Goal: Task Accomplishment & Management: Manage account settings

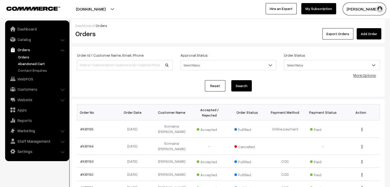
drag, startPoint x: 0, startPoint y: 0, endPoint x: 33, endPoint y: 62, distance: 70.0
click at [33, 62] on link "Abandoned Cart" at bounding box center [42, 63] width 51 height 5
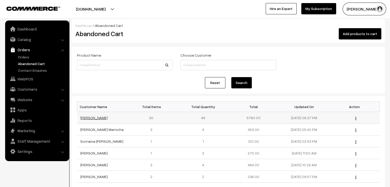
click at [108, 119] on link "[PERSON_NAME]" at bounding box center [93, 118] width 27 height 4
click at [108, 119] on link "Darakshan Musharraf" at bounding box center [93, 118] width 27 height 4
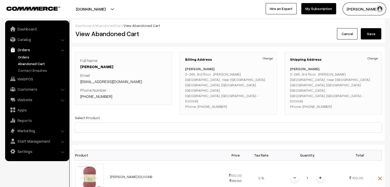
click at [26, 58] on link "Orders" at bounding box center [42, 56] width 51 height 5
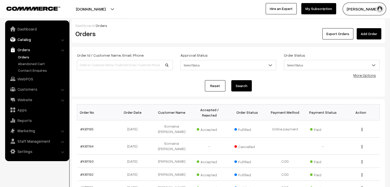
click at [28, 41] on link "Catalog" at bounding box center [36, 39] width 61 height 9
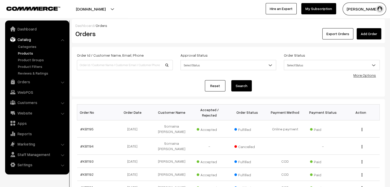
click at [26, 54] on link "Products" at bounding box center [42, 53] width 51 height 5
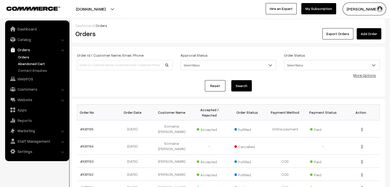
drag, startPoint x: 0, startPoint y: 0, endPoint x: 25, endPoint y: 61, distance: 66.3
click at [25, 61] on link "Abandoned Cart" at bounding box center [42, 63] width 51 height 5
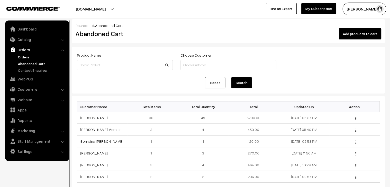
click at [26, 54] on link "Orders" at bounding box center [42, 56] width 51 height 5
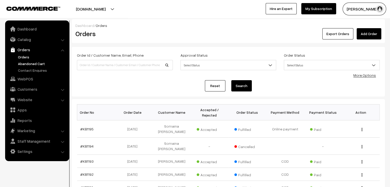
click at [39, 66] on link "Abandoned Cart" at bounding box center [42, 63] width 51 height 5
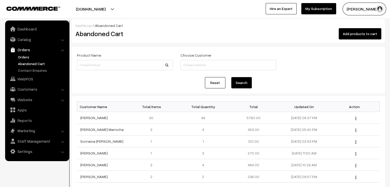
click at [19, 56] on link "Orders" at bounding box center [42, 56] width 51 height 5
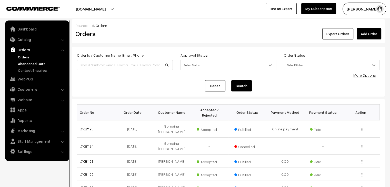
click at [27, 61] on link "Abandoned Cart" at bounding box center [42, 63] width 51 height 5
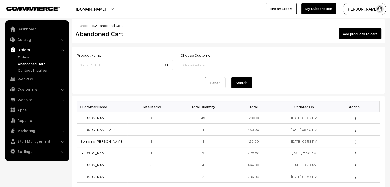
click at [1, 69] on nav "Dashboard Catalog" at bounding box center [34, 114] width 69 height 187
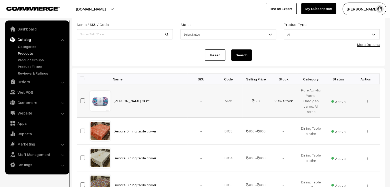
scroll to position [28, 0]
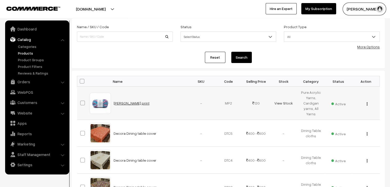
click at [130, 104] on link "[PERSON_NAME] print" at bounding box center [132, 103] width 36 height 4
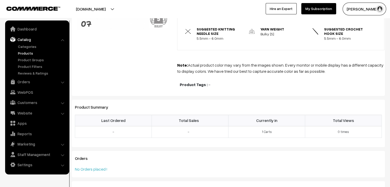
scroll to position [182, 0]
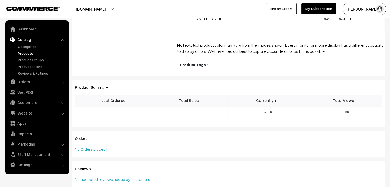
click at [28, 52] on link "Products" at bounding box center [42, 53] width 51 height 5
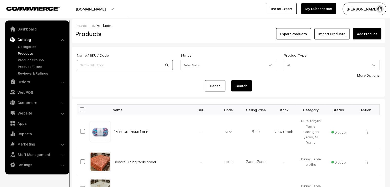
drag, startPoint x: 0, startPoint y: 0, endPoint x: 124, endPoint y: 64, distance: 139.9
click at [124, 64] on input at bounding box center [125, 65] width 96 height 10
type input "star"
click at [231, 80] on button "Search" at bounding box center [241, 85] width 21 height 11
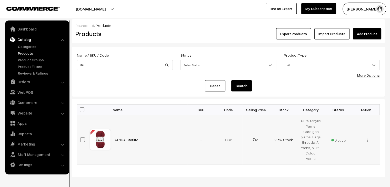
click at [367, 139] on img "button" at bounding box center [367, 140] width 1 height 3
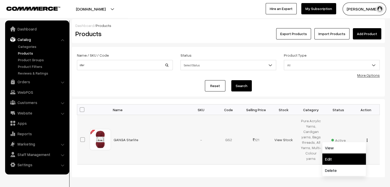
click at [352, 154] on link "Edit" at bounding box center [344, 159] width 44 height 11
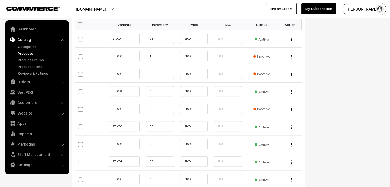
scroll to position [487, 0]
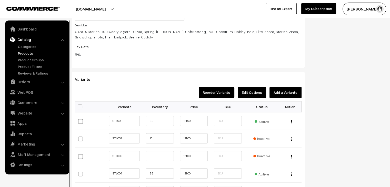
click at [291, 89] on button "Add a Variants" at bounding box center [286, 92] width 32 height 11
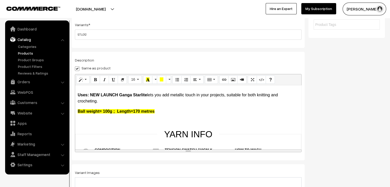
scroll to position [51, 0]
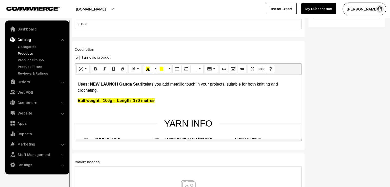
type input "STL012"
click at [120, 85] on strong "Uses: NEW LAUNCH Ganga Starlite" at bounding box center [112, 84] width 69 height 4
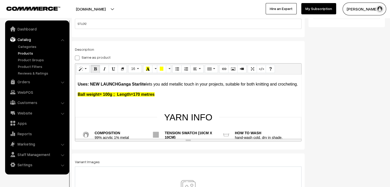
checkbox input "false"
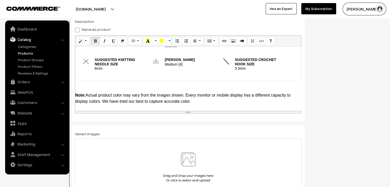
scroll to position [180, 0]
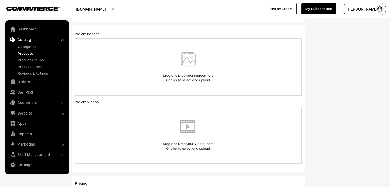
click at [164, 83] on div at bounding box center [188, 66] width 227 height 57
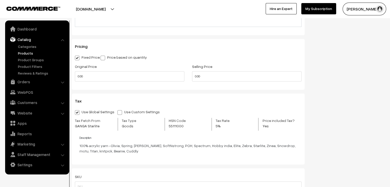
scroll to position [460, 0]
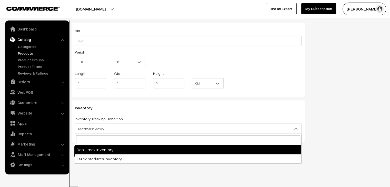
drag, startPoint x: 213, startPoint y: 128, endPoint x: 205, endPoint y: 128, distance: 8.0
click at [212, 128] on span "Don't track inventory" at bounding box center [188, 128] width 226 height 9
drag, startPoint x: 153, startPoint y: 130, endPoint x: 157, endPoint y: 145, distance: 15.7
click at [153, 131] on span "Don't track inventory" at bounding box center [188, 128] width 226 height 9
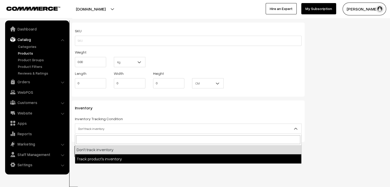
select select "2"
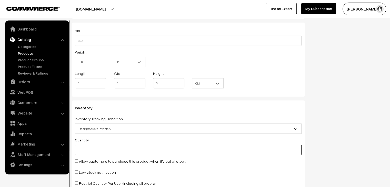
click at [78, 151] on input "0" at bounding box center [188, 150] width 227 height 10
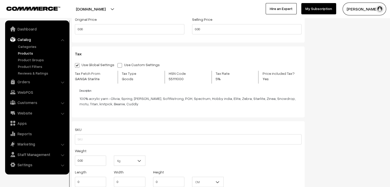
scroll to position [515, 0]
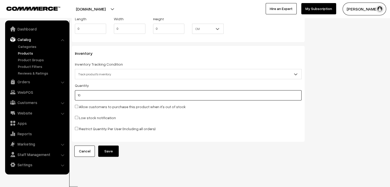
type input "10"
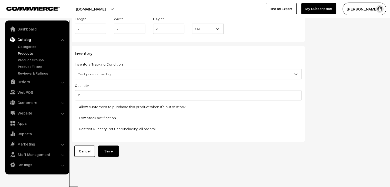
click at [114, 149] on button "Save" at bounding box center [108, 151] width 21 height 11
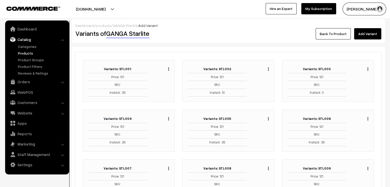
drag, startPoint x: 0, startPoint y: 0, endPoint x: 123, endPoint y: 23, distance: 125.2
click at [123, 23] on link "GANGA Starlite" at bounding box center [125, 25] width 25 height 4
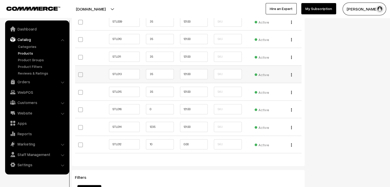
scroll to position [718, 0]
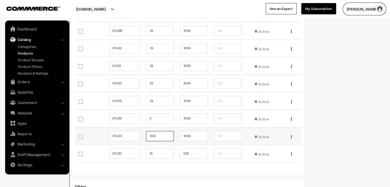
click at [162, 133] on input "1235" at bounding box center [160, 136] width 28 height 10
type input "1"
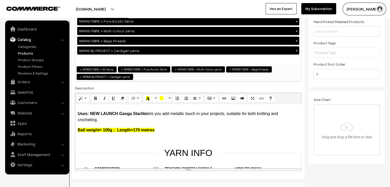
scroll to position [77, 0]
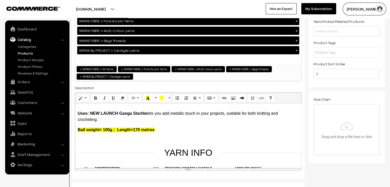
type input "20"
click at [119, 112] on strong "Uses: NEW LAUNCH Ganga Starlite" at bounding box center [112, 113] width 69 height 4
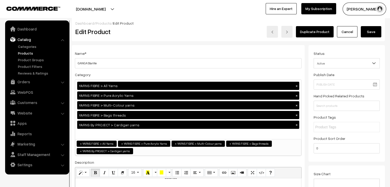
scroll to position [0, 0]
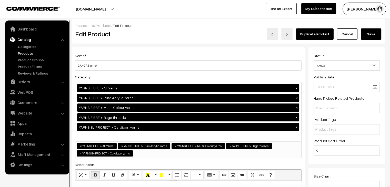
click at [377, 36] on button "Save" at bounding box center [371, 33] width 21 height 11
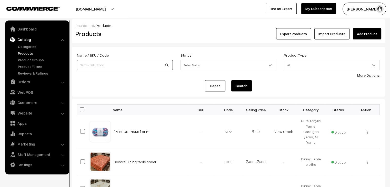
click at [142, 69] on input at bounding box center [125, 65] width 96 height 10
type input "STAR"
click at [231, 80] on button "Search" at bounding box center [241, 85] width 21 height 11
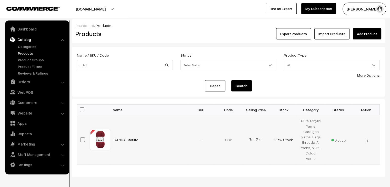
click at [368, 138] on button "button" at bounding box center [367, 140] width 1 height 4
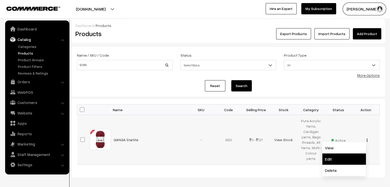
click at [343, 154] on link "Edit" at bounding box center [344, 159] width 44 height 11
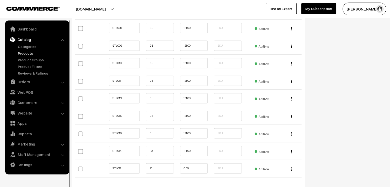
scroll to position [770, 0]
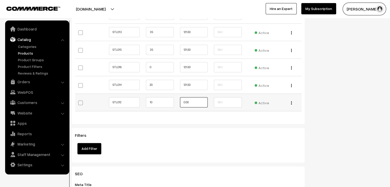
click at [184, 100] on input "0.00" at bounding box center [194, 102] width 28 height 10
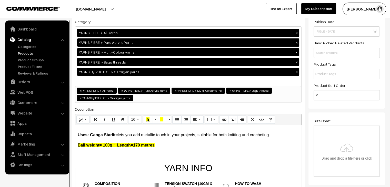
scroll to position [0, 0]
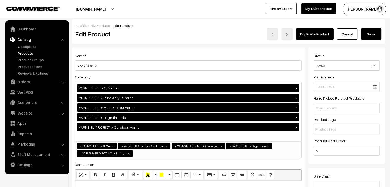
type input "121.00"
click at [369, 37] on button "Save" at bounding box center [371, 33] width 21 height 11
